Goal: Obtain resource: Obtain resource

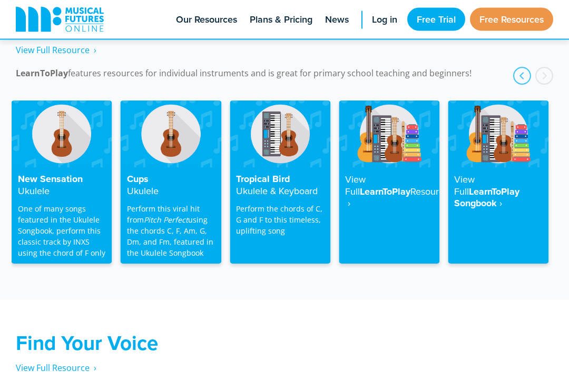
scroll to position [1730, 0]
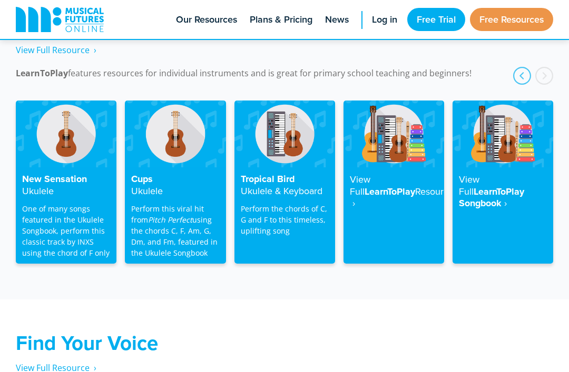
click at [532, 168] on div "View Full LearnToPlay Songbook ‎ ›" at bounding box center [503, 216] width 101 height 96
click at [508, 174] on h4 "View Full LearnToPlay Songbook ‎ ›" at bounding box center [503, 192] width 88 height 36
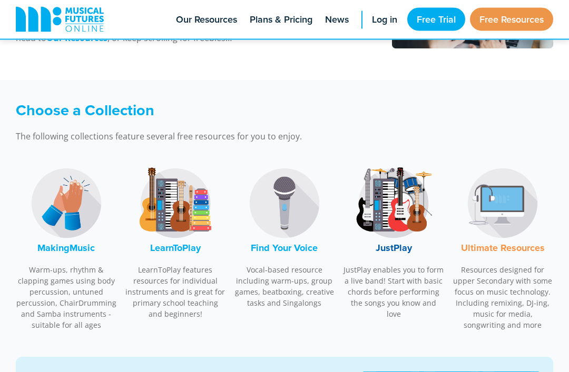
click at [168, 204] on img at bounding box center [175, 203] width 79 height 79
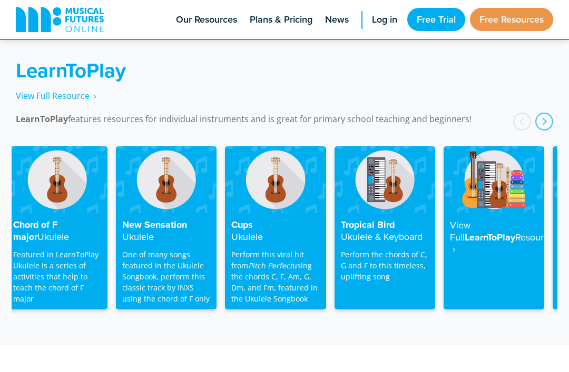
scroll to position [1682, 0]
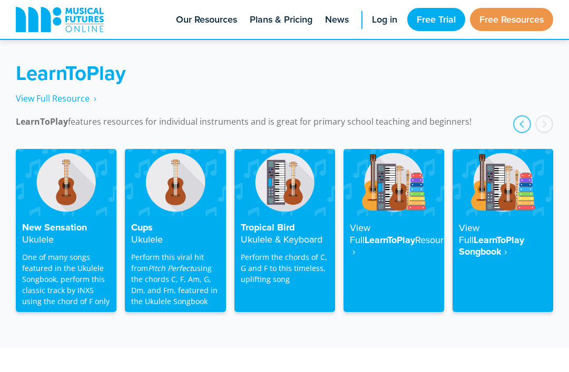
click at [416, 235] on h4 "View Full LearnToPlay Resource ‎ ›" at bounding box center [394, 240] width 88 height 36
click at [380, 233] on strong "Resource ‎ ›" at bounding box center [402, 245] width 104 height 25
